Goal: Information Seeking & Learning: Learn about a topic

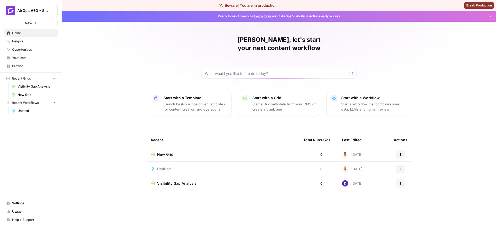
click at [27, 41] on span "Insights" at bounding box center [33, 41] width 43 height 5
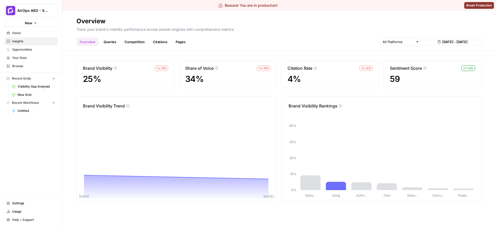
click at [110, 39] on link "Queries" at bounding box center [109, 42] width 19 height 8
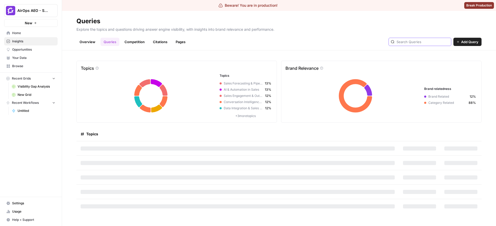
click at [419, 39] on input "text" at bounding box center [422, 41] width 52 height 5
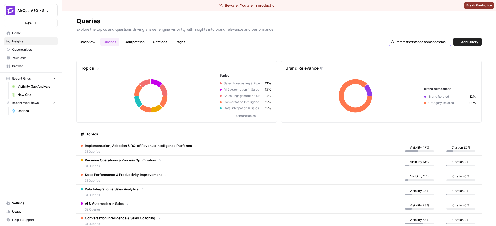
scroll to position [0, 9]
type input "testststsetstsasdsadasaaasdas"
type input "holaoglaohlaohalsadas"
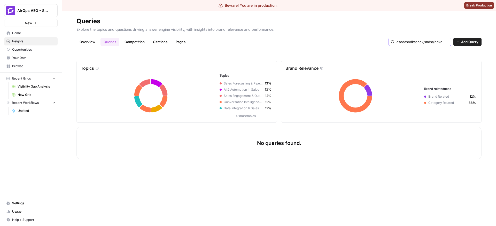
scroll to position [0, 9]
type input "asodasndkasndkjsndsajndkasj"
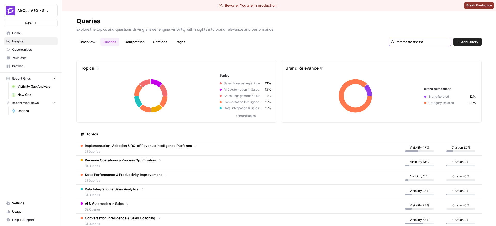
type input "teststestestsetst"
type input "testestestestestset"
type input "testestestestse"
type input "holacomoteva"
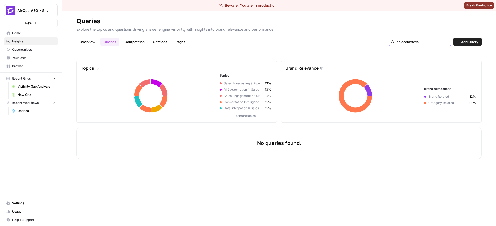
type input "holacomoteva"
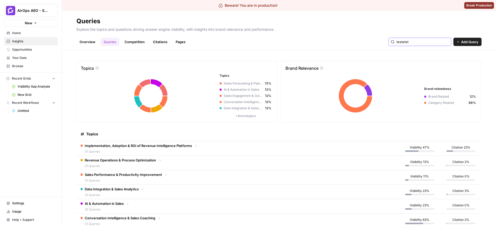
type input "testetst"
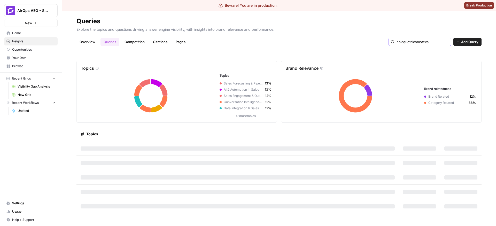
type input "holaquetalcomoteva"
type input "santisantisanit"
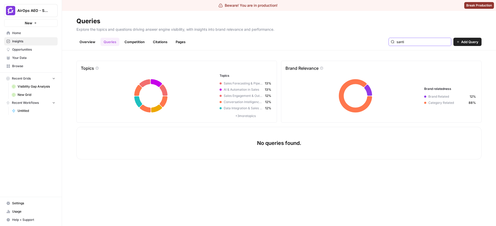
type input "santi"
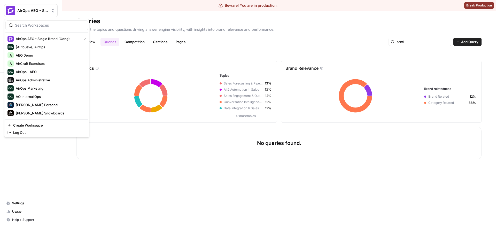
click at [39, 10] on span "AirOps AEO - Single Brand (Gong)" at bounding box center [32, 10] width 31 height 5
click at [42, 72] on span "AirOps - AEO" at bounding box center [50, 71] width 68 height 5
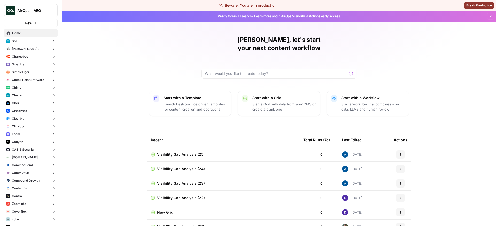
click at [31, 69] on button "SimpleTiger" at bounding box center [30, 72] width 53 height 8
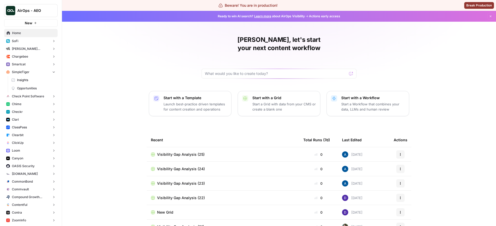
click at [31, 89] on span "Opportunities" at bounding box center [36, 88] width 38 height 5
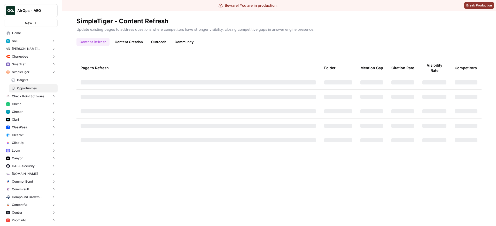
click at [31, 83] on link "Insights" at bounding box center [33, 80] width 49 height 8
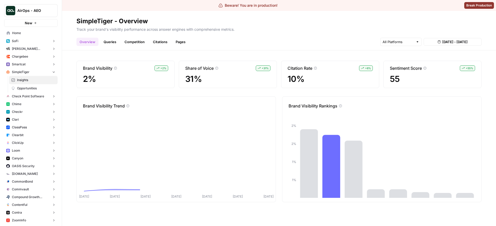
click at [110, 41] on link "Queries" at bounding box center [109, 42] width 19 height 8
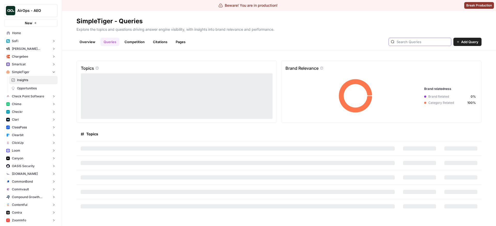
click at [417, 39] on input "text" at bounding box center [422, 41] width 52 height 5
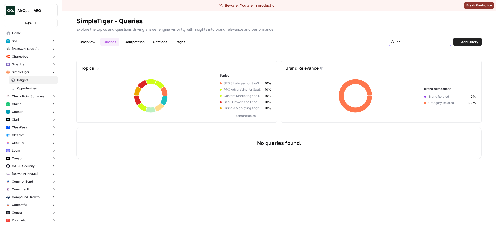
type input "sni"
type input "santi"
type input "sni"
type input "snsan"
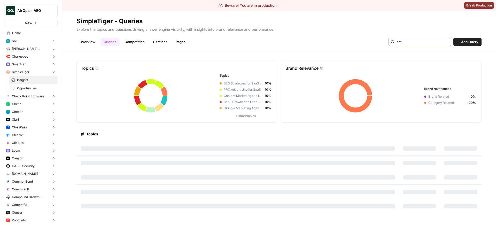
type input "snti"
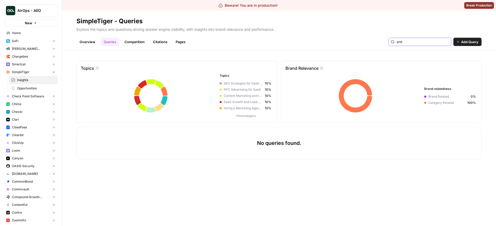
type input "snti"
type input "sani"
type input "sni"
type input "sntsant"
type input "t"
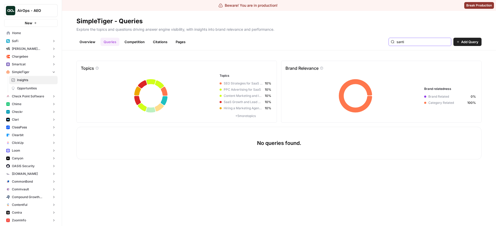
type input "santi"
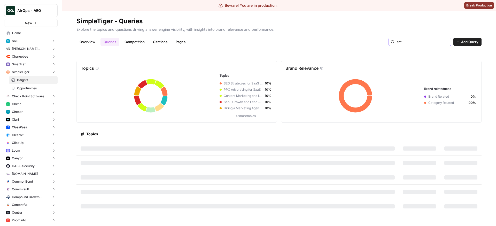
type input "snt"
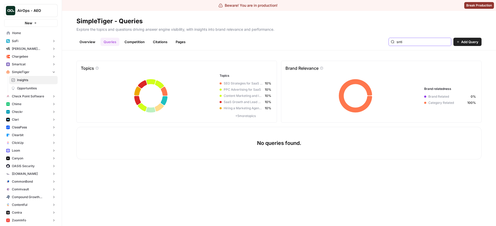
type input "snti"
type input "santi"
type input "snt"
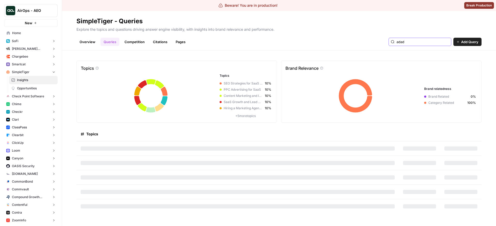
type input "adad"
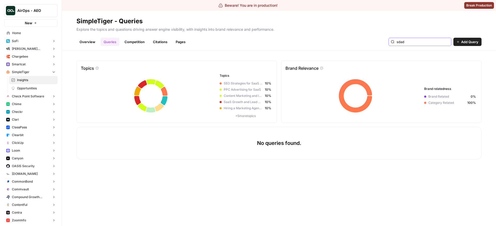
type input "sdad"
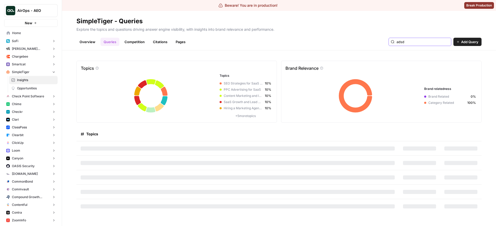
type input "adsd"
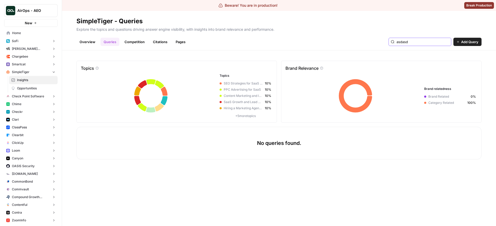
type input "asdasd"
type input "asdad"
type input "asdasd"
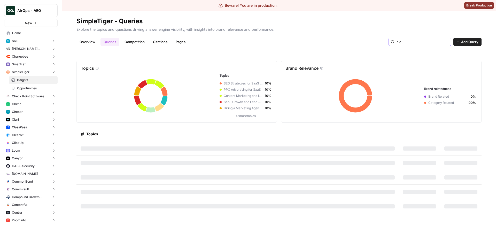
type input "hla"
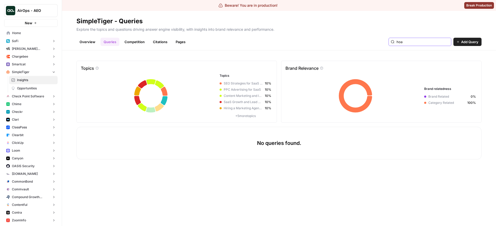
type input "hoa"
click at [35, 71] on button "SimpleTiger" at bounding box center [30, 72] width 53 height 8
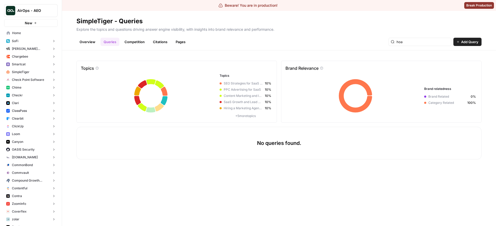
click at [33, 15] on button "AirOps - AEO" at bounding box center [30, 10] width 53 height 13
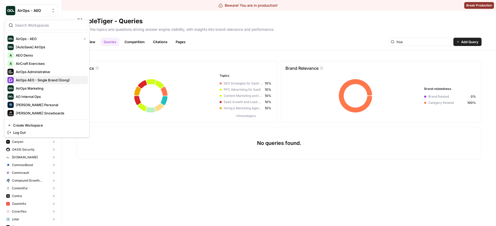
click at [35, 81] on span "AirOps AEO - Single Brand (Gong)" at bounding box center [50, 79] width 68 height 5
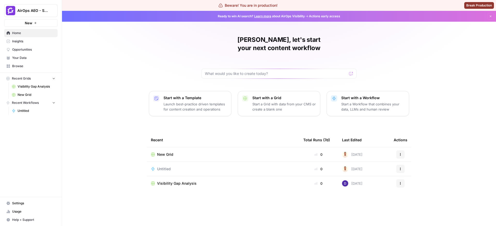
click at [25, 50] on span "Opportunities" at bounding box center [33, 49] width 43 height 5
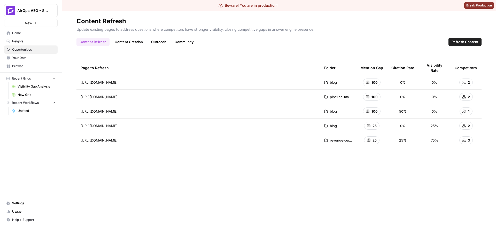
click at [22, 42] on span "Insights" at bounding box center [33, 41] width 43 height 5
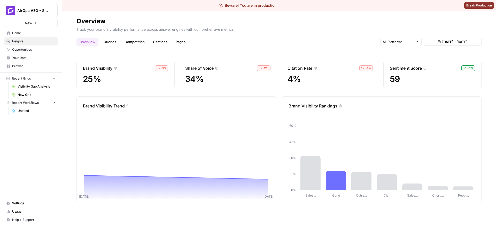
click at [114, 44] on link "Queries" at bounding box center [109, 42] width 19 height 8
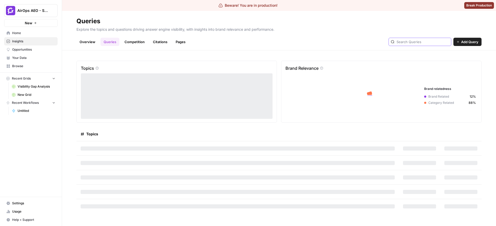
click at [418, 42] on input "text" at bounding box center [422, 41] width 52 height 5
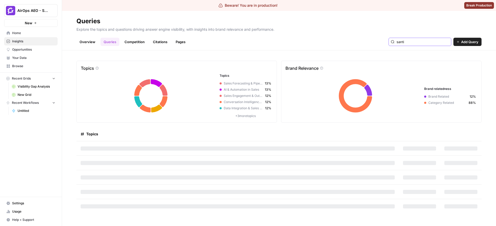
type input "santi"
type input "hol"
type input "hola"
type input "a"
type input "asdfgh"
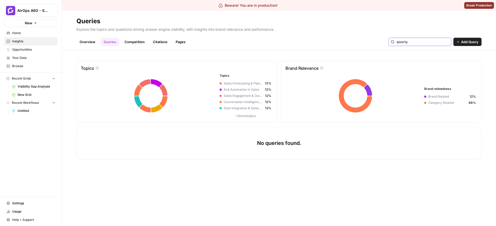
type input "qwerty"
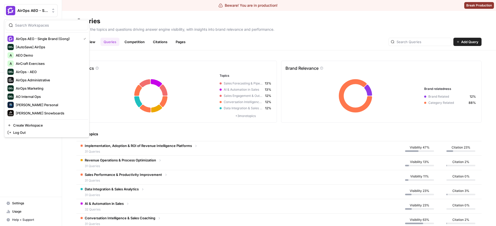
click at [43, 11] on span "AirOps AEO - Single Brand (Gong)" at bounding box center [32, 10] width 31 height 5
click at [41, 72] on span "AirOps - AEO" at bounding box center [50, 71] width 68 height 5
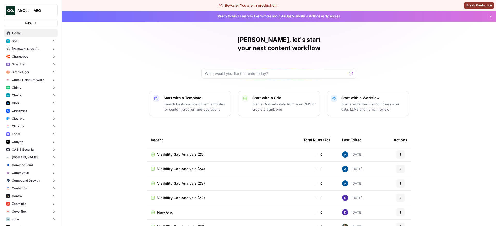
click at [35, 63] on button "Smartcat" at bounding box center [30, 64] width 53 height 8
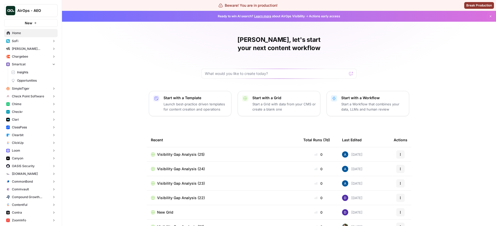
click at [31, 73] on span "Insights" at bounding box center [36, 72] width 38 height 5
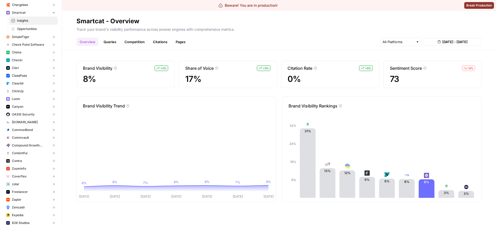
scroll to position [46, 0]
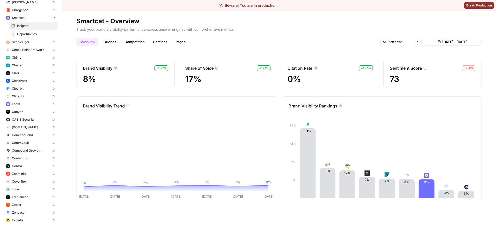
click at [26, 58] on button "Chime" at bounding box center [30, 58] width 53 height 8
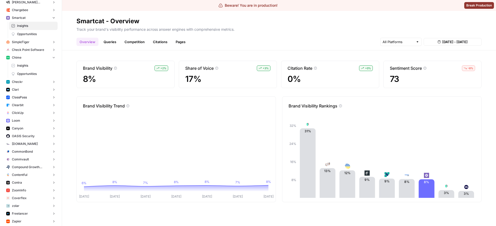
click at [25, 66] on span "Insights" at bounding box center [36, 65] width 38 height 5
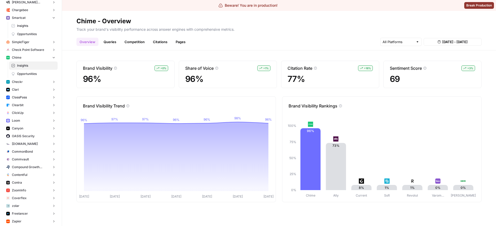
click at [24, 140] on button "[DOMAIN_NAME]" at bounding box center [30, 144] width 53 height 8
click at [23, 149] on link "Insights" at bounding box center [33, 152] width 49 height 8
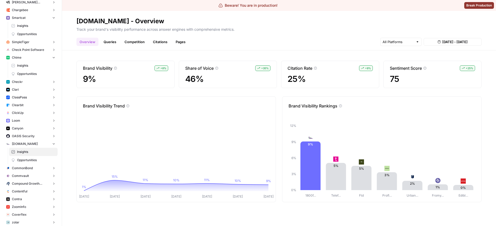
click at [29, 119] on button "Loom" at bounding box center [30, 121] width 53 height 8
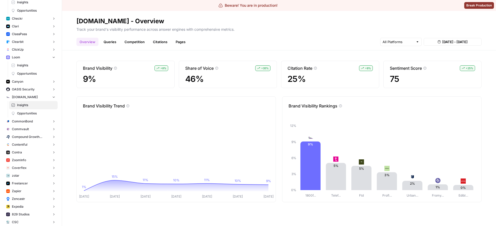
scroll to position [121, 0]
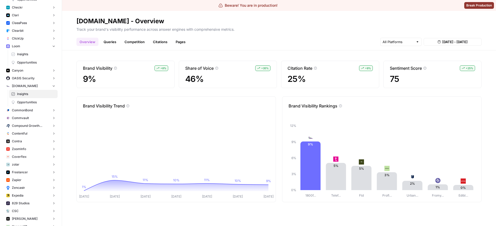
click at [26, 143] on button "Contra" at bounding box center [30, 141] width 53 height 8
click at [26, 150] on span "Insights" at bounding box center [36, 149] width 38 height 5
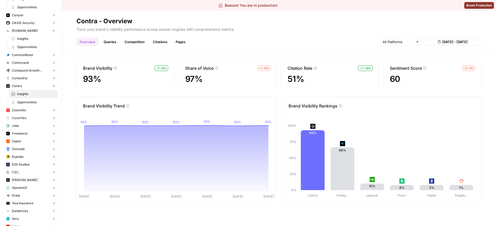
scroll to position [195, 0]
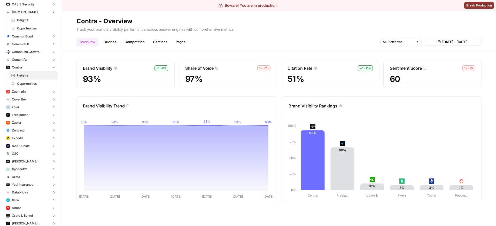
click at [26, 141] on button "Expedia" at bounding box center [30, 138] width 53 height 8
click at [26, 146] on span "Insights" at bounding box center [36, 146] width 38 height 5
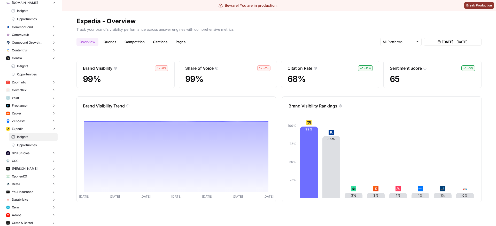
scroll to position [210, 0]
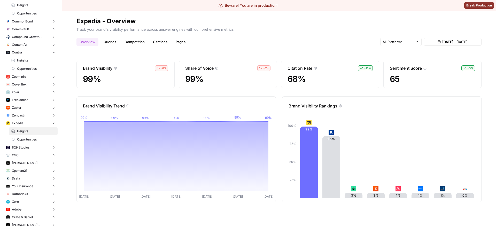
click at [442, 44] on span "[DATE] - [DATE]" at bounding box center [454, 41] width 25 height 5
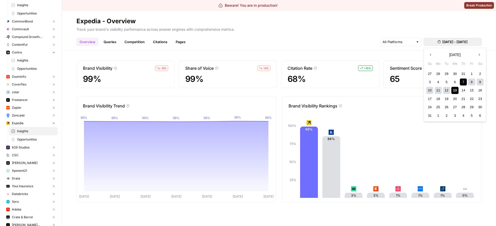
click at [363, 45] on div "Overview Queries Competition Citations Pages Aug 7, 2025 - Aug 13, 2025" at bounding box center [278, 40] width 405 height 12
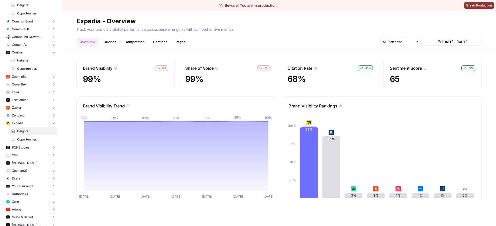
click at [113, 41] on link "Queries" at bounding box center [109, 42] width 19 height 8
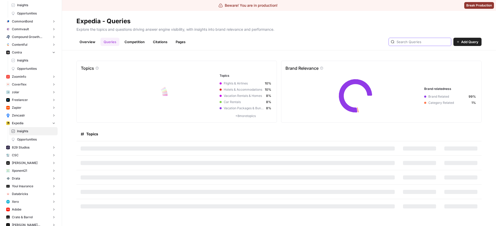
click at [429, 43] on input "text" at bounding box center [422, 41] width 52 height 5
click at [429, 43] on input "tet" at bounding box center [422, 41] width 52 height 5
type input "tet"
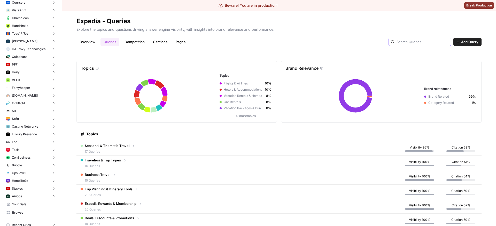
scroll to position [1977, 0]
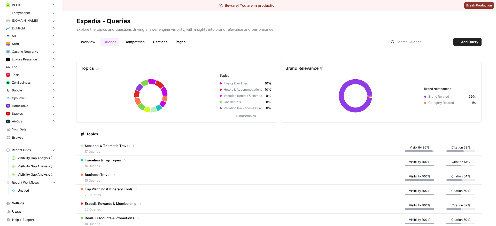
click at [31, 71] on button "Tesla" at bounding box center [30, 75] width 53 height 8
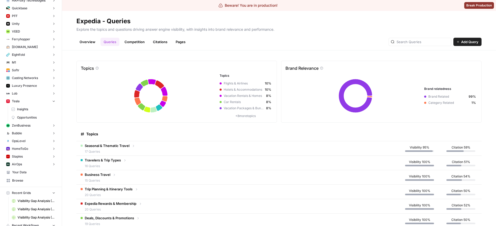
scroll to position [1946, 0]
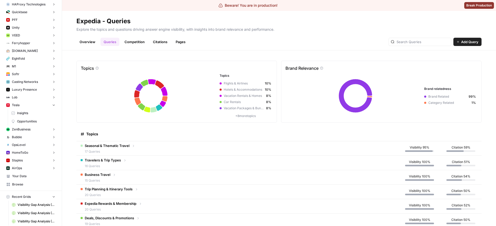
click at [22, 116] on link "Insights" at bounding box center [33, 113] width 49 height 8
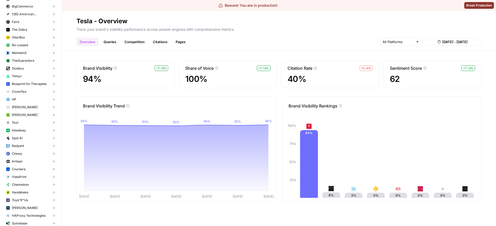
scroll to position [1730, 0]
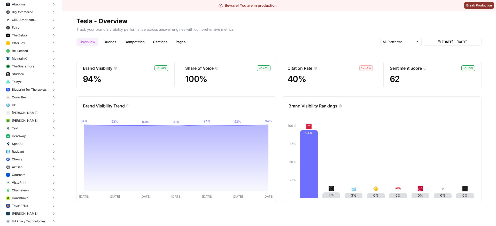
click at [19, 81] on span "Telnyx" at bounding box center [17, 81] width 10 height 5
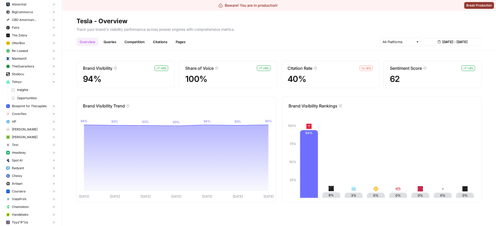
click at [19, 89] on span "Insights" at bounding box center [36, 89] width 38 height 5
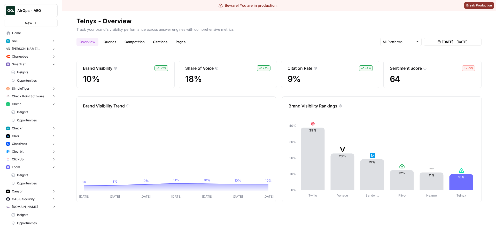
click at [20, 62] on span "Smartcat" at bounding box center [19, 64] width 14 height 5
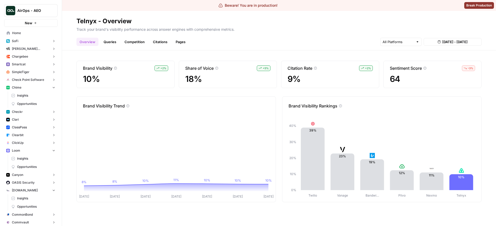
click at [19, 86] on span "Chime" at bounding box center [17, 87] width 10 height 5
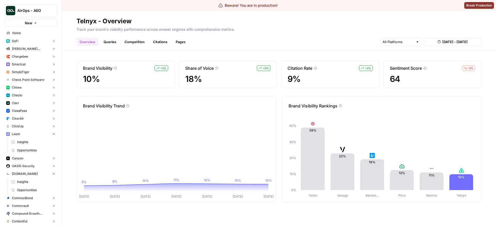
click at [23, 132] on button "Loom" at bounding box center [30, 134] width 53 height 8
click at [21, 154] on button "[DOMAIN_NAME]" at bounding box center [30, 157] width 53 height 8
click at [22, 195] on span "Contra" at bounding box center [17, 196] width 10 height 5
click at [110, 49] on header "Telnyx - Overview Track your brand's visibility performance across answer engin…" at bounding box center [279, 30] width 434 height 39
click at [110, 45] on header "Telnyx - Overview Track your brand's visibility performance across answer engin…" at bounding box center [279, 30] width 434 height 39
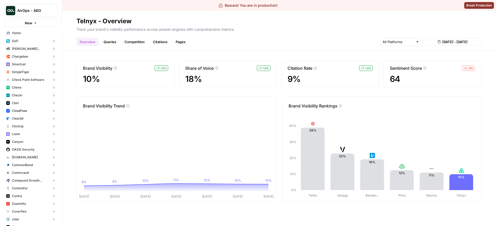
click at [112, 42] on link "Queries" at bounding box center [109, 42] width 19 height 8
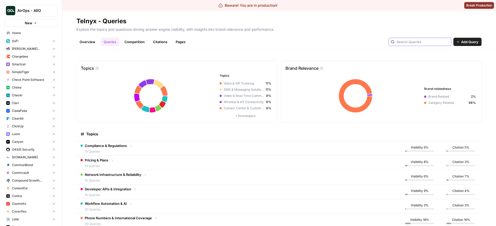
click at [417, 43] on input "text" at bounding box center [422, 41] width 52 height 5
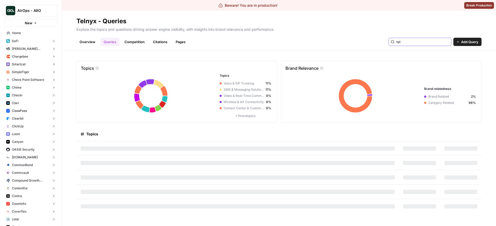
type input "tst"
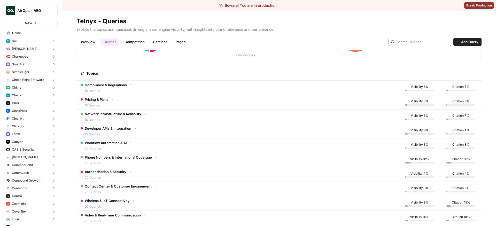
scroll to position [59, 0]
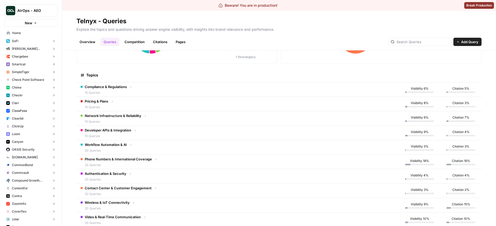
click at [279, 144] on td "Workflow Automation & AI 20 Queries" at bounding box center [237, 147] width 322 height 14
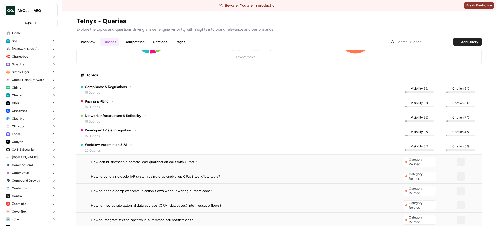
click at [269, 126] on td "Developer APIs & Integration 15 Queries" at bounding box center [237, 133] width 322 height 14
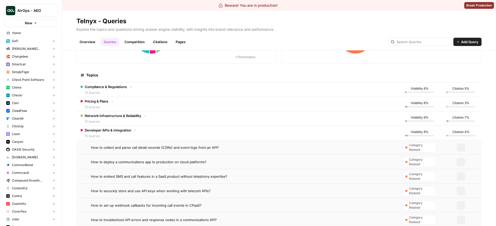
click at [267, 111] on td "Network Infrastructure & Reliability 15 Queries" at bounding box center [237, 118] width 322 height 14
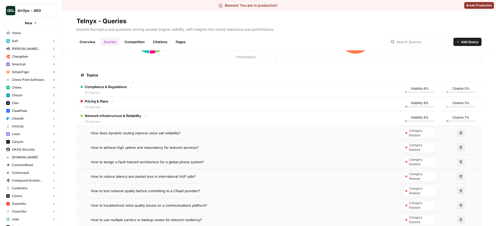
click at [267, 111] on td "Network Infrastructure & Reliability 15 Queries" at bounding box center [237, 118] width 322 height 14
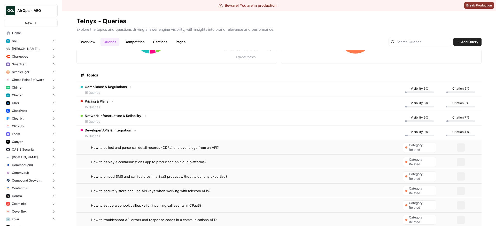
click at [263, 115] on td "Network Infrastructure & Reliability 15 Queries" at bounding box center [237, 118] width 322 height 14
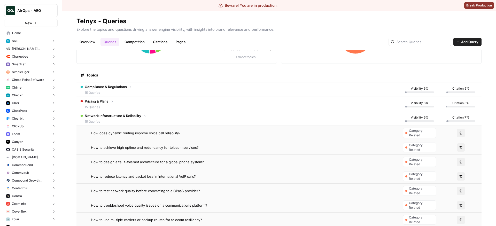
click at [263, 119] on td "Network Infrastructure & Reliability 15 Queries" at bounding box center [237, 118] width 322 height 14
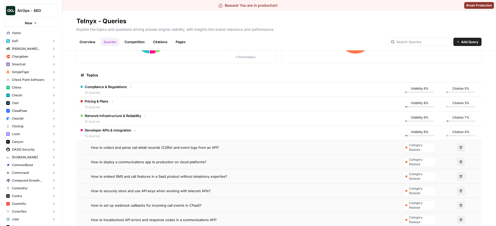
click at [260, 133] on td "Developer APIs & Integration 15 Queries" at bounding box center [237, 133] width 322 height 14
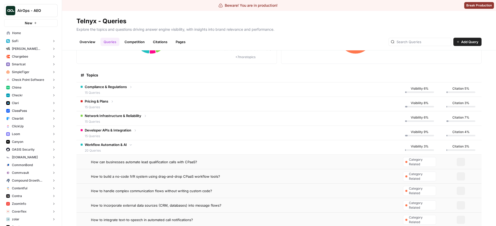
click at [256, 109] on td "Pricing & Plans 15 Queries" at bounding box center [237, 104] width 322 height 14
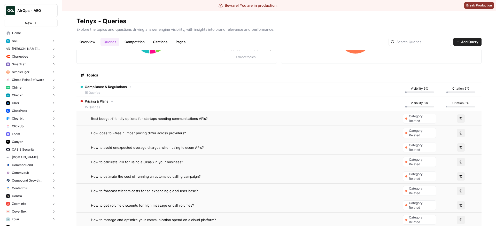
click at [197, 126] on td "How does toll-free number pricing differ across providers?" at bounding box center [237, 133] width 322 height 14
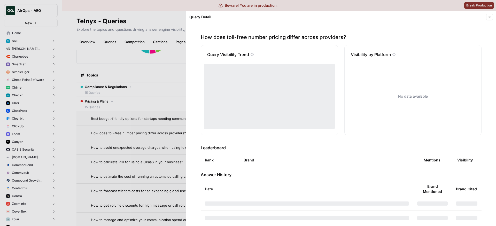
click at [163, 45] on div at bounding box center [248, 113] width 496 height 226
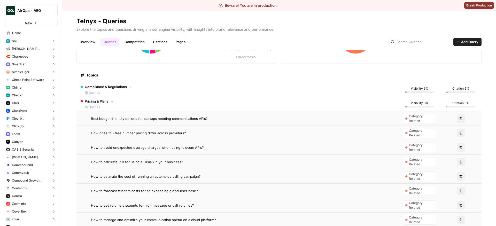
click at [150, 114] on td "Best budget-friendly options for startups needing communications APIs?" at bounding box center [237, 118] width 322 height 14
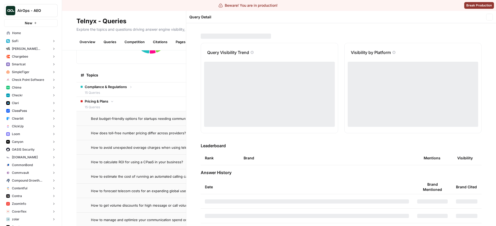
click at [118, 107] on div at bounding box center [248, 113] width 496 height 226
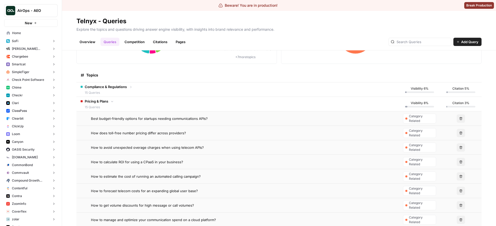
click at [142, 82] on div "Topics" at bounding box center [238, 75] width 314 height 14
click at [141, 84] on td "Compliance & Regulations 15 Queries" at bounding box center [237, 89] width 322 height 14
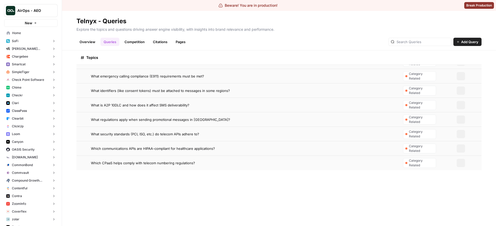
scroll to position [244, 0]
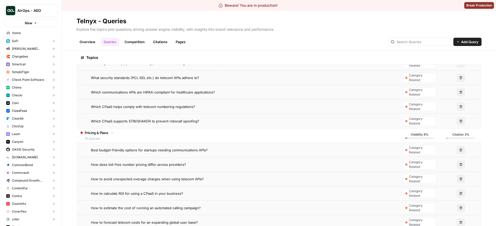
click at [147, 122] on span "Which CPaaS supports STIR/SHAKEN to prevent robocall spoofing?" at bounding box center [145, 120] width 108 height 5
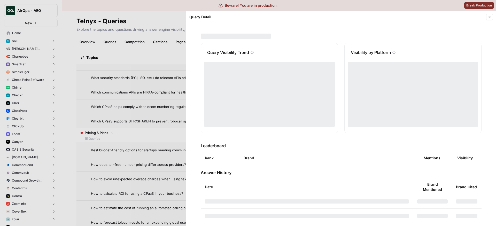
click at [110, 113] on div at bounding box center [248, 113] width 496 height 226
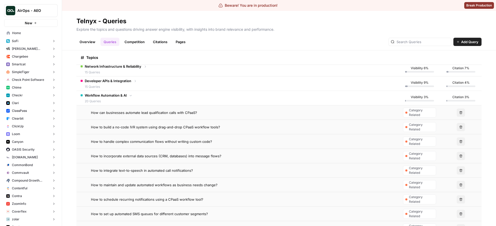
scroll to position [675, 0]
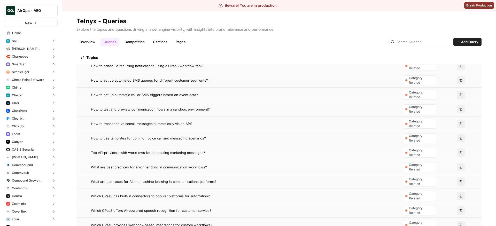
click at [144, 162] on td "What are best practices for error handling in communication workflows?" at bounding box center [237, 167] width 322 height 14
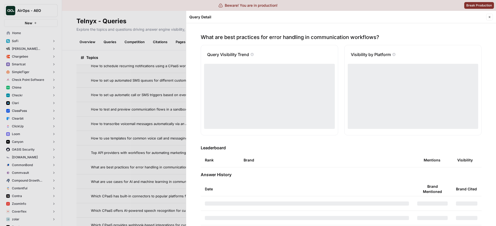
click at [138, 145] on div at bounding box center [248, 113] width 496 height 226
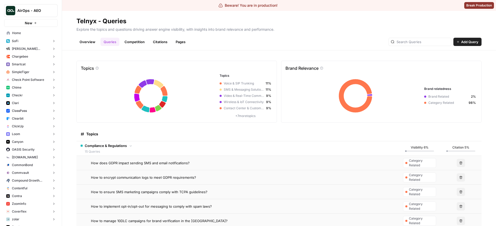
click at [31, 11] on span "AirOps - AEO" at bounding box center [32, 10] width 31 height 5
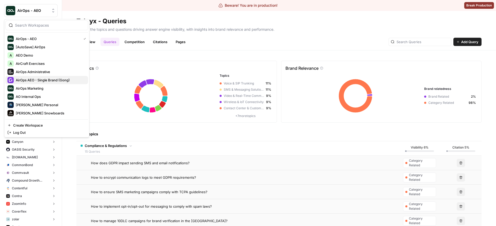
click at [36, 81] on span "AirOps AEO - Single Brand (Gong)" at bounding box center [50, 79] width 68 height 5
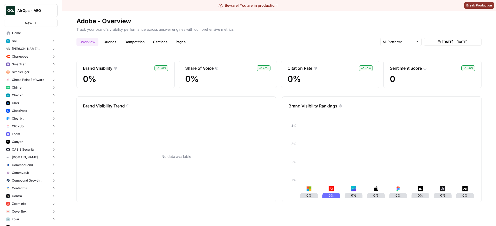
click at [115, 43] on link "Queries" at bounding box center [109, 42] width 19 height 8
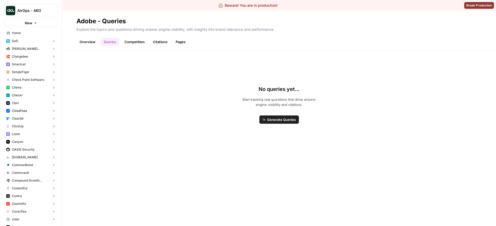
click at [90, 42] on link "Overview" at bounding box center [87, 42] width 22 height 8
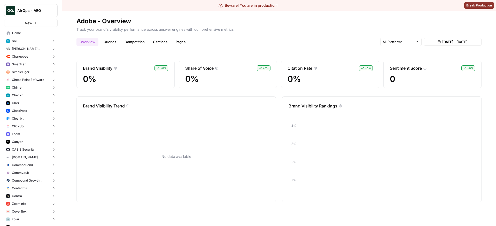
click at [114, 42] on link "Queries" at bounding box center [109, 42] width 19 height 8
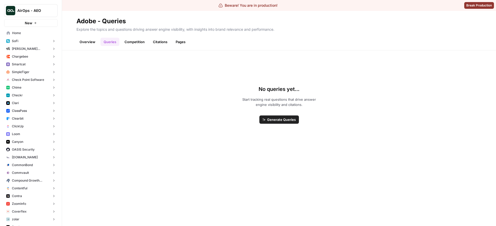
click at [128, 40] on link "Competition" at bounding box center [134, 42] width 26 height 8
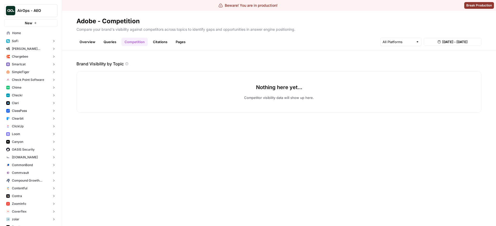
click at [90, 42] on link "Overview" at bounding box center [87, 42] width 22 height 8
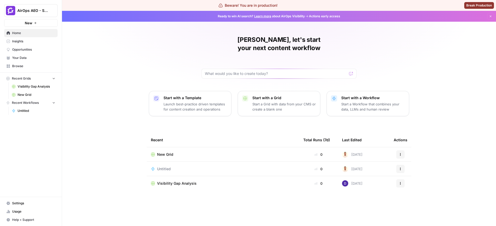
click at [27, 44] on link "Insights" at bounding box center [30, 41] width 53 height 8
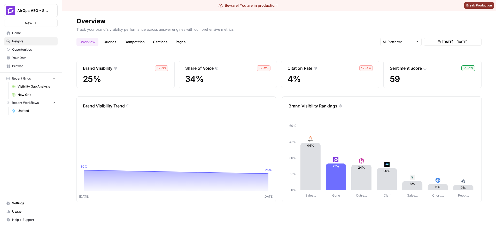
click at [111, 41] on link "Queries" at bounding box center [109, 42] width 19 height 8
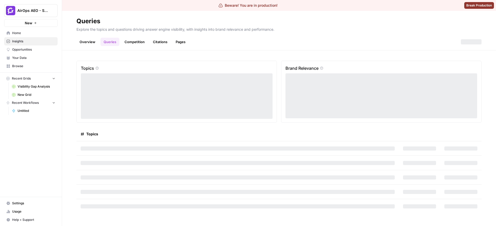
click at [87, 41] on link "Overview" at bounding box center [87, 42] width 22 height 8
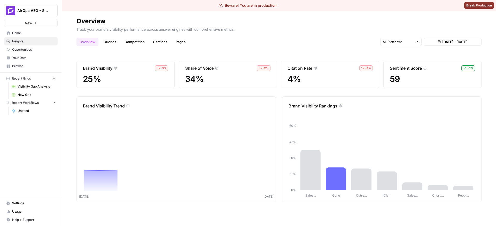
click at [113, 39] on link "Queries" at bounding box center [109, 42] width 19 height 8
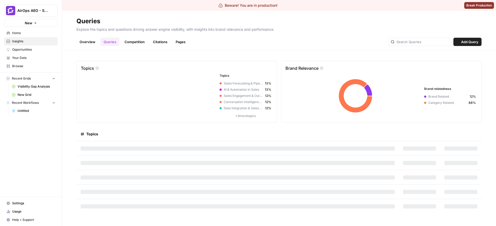
click at [131, 39] on link "Competition" at bounding box center [134, 42] width 26 height 8
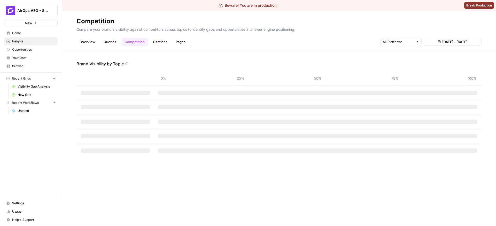
click at [152, 35] on div "Overview Queries Competition Citations Pages Aug 7, 2025 - Aug 13, 2025" at bounding box center [278, 40] width 405 height 12
click at [153, 39] on link "Citations" at bounding box center [160, 42] width 21 height 8
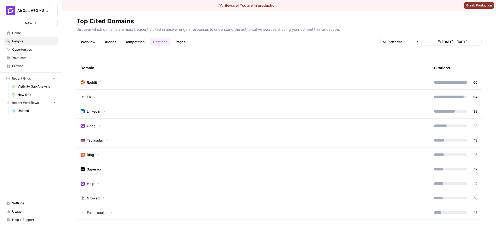
click at [179, 40] on link "Pages" at bounding box center [180, 42] width 16 height 8
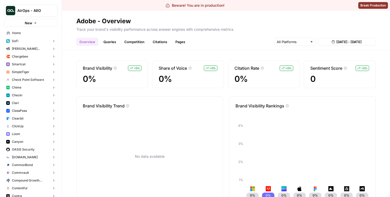
click at [111, 42] on link "Queries" at bounding box center [109, 42] width 19 height 8
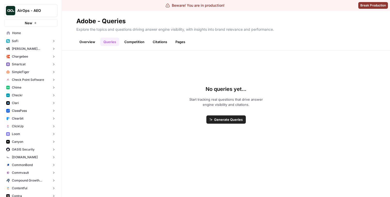
click at [33, 67] on button "Smartcat" at bounding box center [30, 64] width 53 height 8
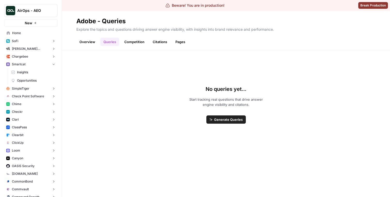
click at [31, 73] on span "Insights" at bounding box center [36, 72] width 38 height 5
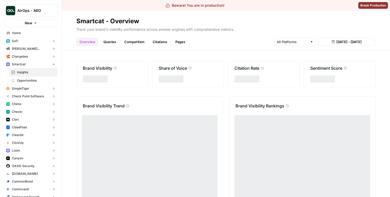
click at [110, 39] on link "Queries" at bounding box center [109, 42] width 19 height 8
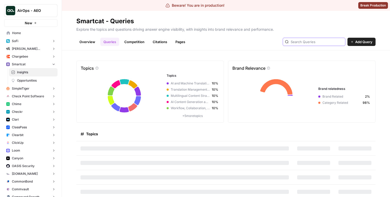
click at [317, 42] on input "text" at bounding box center [317, 41] width 52 height 5
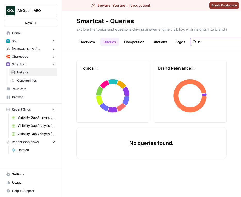
click at [208, 43] on input "tt" at bounding box center [224, 41] width 52 height 5
type input "t"
type input "tt"
type input "t"
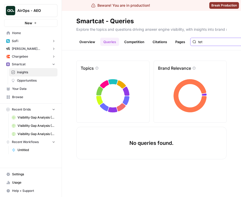
click at [209, 43] on input "tet" at bounding box center [224, 41] width 52 height 5
type input "tet"
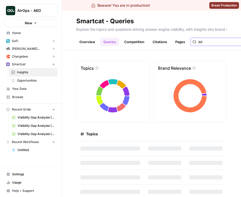
type input "dd"
type input "ad"
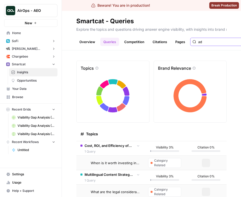
type input "ad"
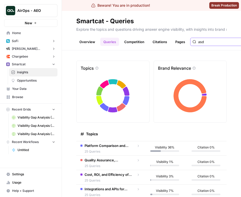
type input "asd"
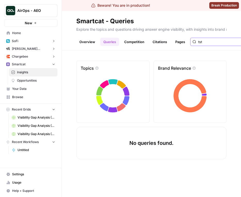
type input "tst"
type input "tet"
type input "t"
type input "tt"
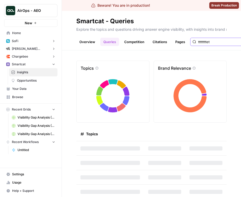
type input "ttttttttet"
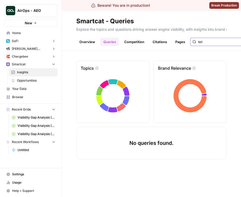
type input "tet"
click at [212, 45] on div "tt" at bounding box center [221, 42] width 63 height 8
type input "tt"
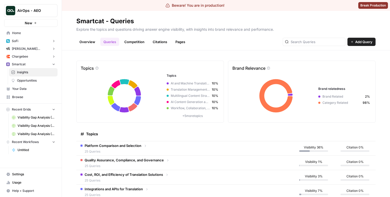
click at [41, 56] on button "Chargebee" at bounding box center [30, 57] width 53 height 8
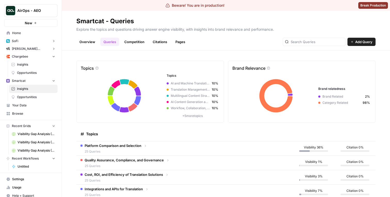
click at [41, 56] on button "Chargebee" at bounding box center [30, 57] width 53 height 8
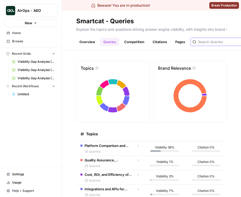
click at [221, 44] on input "text" at bounding box center [224, 41] width 52 height 5
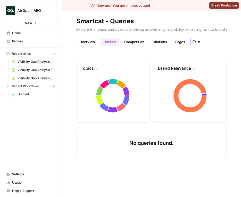
type input "tt"
click at [226, 42] on input "tt" at bounding box center [224, 41] width 52 height 5
type input "tt"
type input "tet"
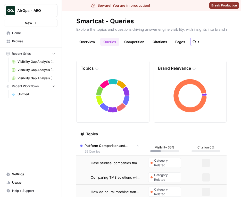
type input "t"
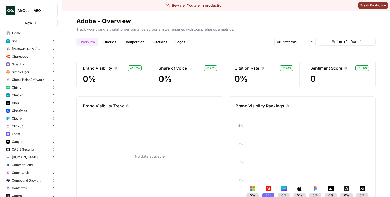
click at [118, 43] on link "Queries" at bounding box center [109, 42] width 19 height 8
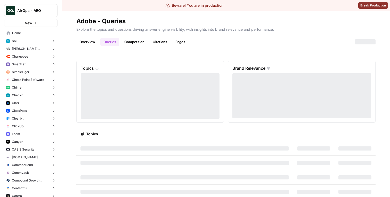
click at [118, 43] on link "Queries" at bounding box center [109, 42] width 19 height 8
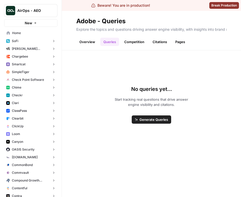
click at [16, 93] on span "Checkr" at bounding box center [17, 95] width 11 height 5
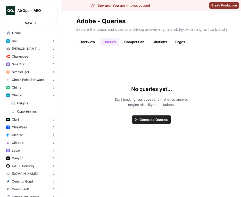
click at [25, 76] on button "Check Point Software" at bounding box center [30, 80] width 53 height 8
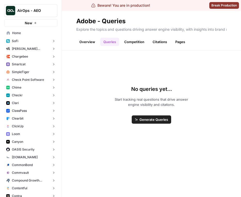
click at [34, 68] on button "SimpleTiger" at bounding box center [30, 72] width 53 height 8
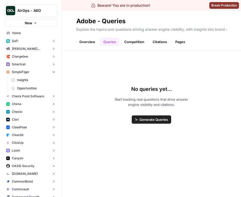
click at [39, 81] on span "Insights" at bounding box center [36, 80] width 38 height 5
